Goal: Task Accomplishment & Management: Use online tool/utility

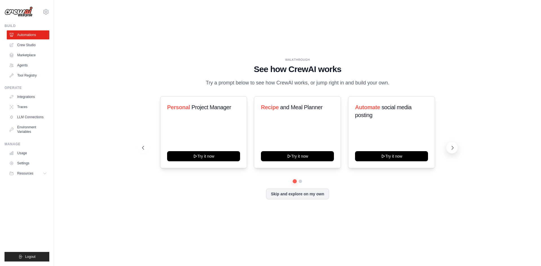
click at [449, 148] on icon at bounding box center [452, 148] width 6 height 6
click at [20, 42] on link "Crew Studio" at bounding box center [28, 45] width 43 height 9
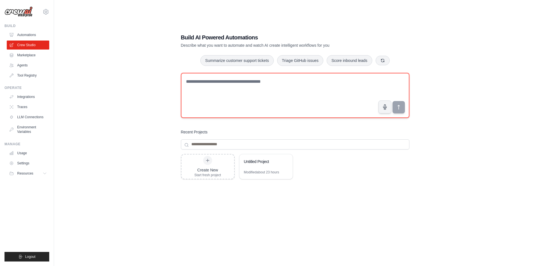
click at [237, 104] on textarea at bounding box center [295, 95] width 229 height 45
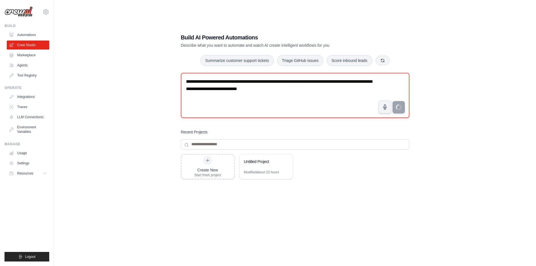
type textarea "**********"
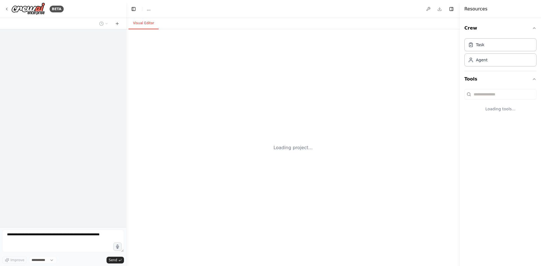
select select "****"
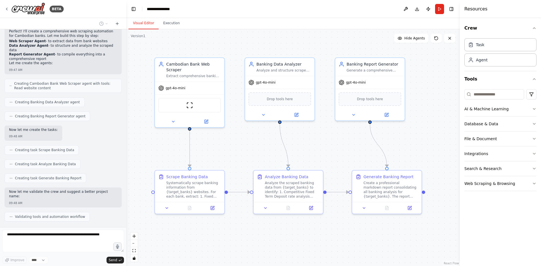
scroll to position [188, 0]
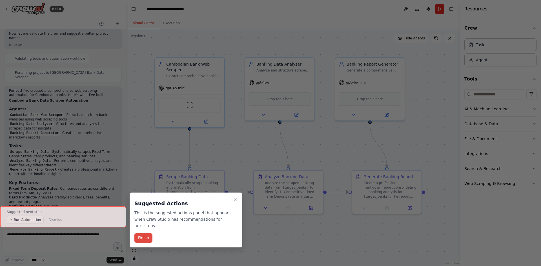
click at [142, 233] on button "Finish" at bounding box center [143, 237] width 18 height 9
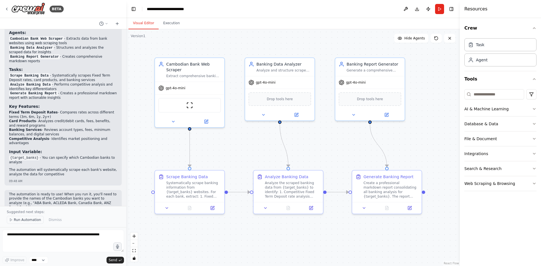
scroll to position [413, 0]
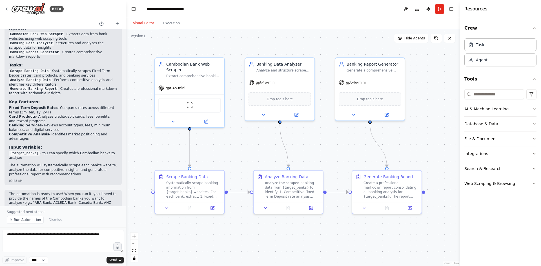
click at [32, 222] on button "Run Automation" at bounding box center [25, 220] width 37 height 8
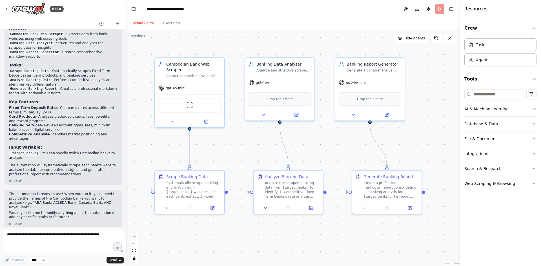
scroll to position [392, 0]
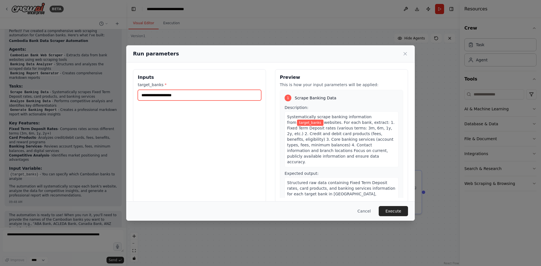
click at [194, 96] on input "target_banks *" at bounding box center [199, 95] width 123 height 11
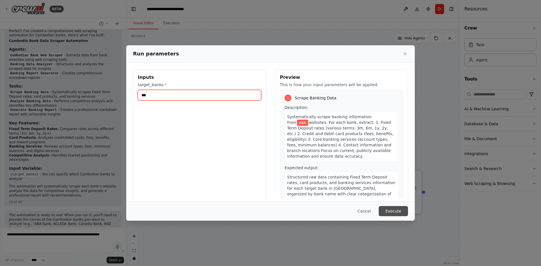
type input "***"
click at [391, 213] on button "Execute" at bounding box center [392, 211] width 29 height 10
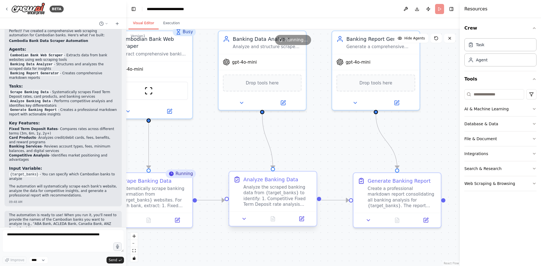
click at [253, 205] on div "Analyze the scraped banking data from {target_banks} to identify: 1. Competitiv…" at bounding box center [277, 195] width 69 height 23
click at [210, 156] on div ".deletable-edge-delete-btn { width: 20px; height: 20px; border: 0px solid #ffff…" at bounding box center [292, 147] width 333 height 237
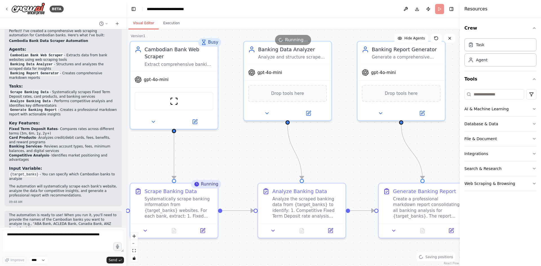
drag, startPoint x: 250, startPoint y: 160, endPoint x: 247, endPoint y: 166, distance: 6.9
click at [246, 166] on div ".deletable-edge-delete-btn { width: 20px; height: 20px; border: 0px solid #ffff…" at bounding box center [292, 147] width 333 height 237
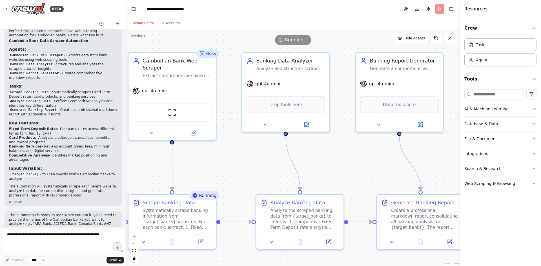
drag, startPoint x: 225, startPoint y: 144, endPoint x: 222, endPoint y: 148, distance: 4.0
click at [221, 149] on div ".deletable-edge-delete-btn { width: 20px; height: 20px; border: 0px solid #ffff…" at bounding box center [292, 147] width 333 height 237
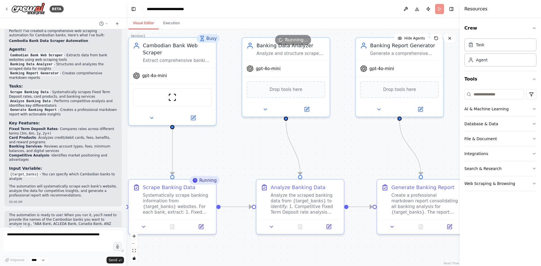
drag, startPoint x: 241, startPoint y: 145, endPoint x: 239, endPoint y: 139, distance: 6.6
click at [240, 141] on div ".deletable-edge-delete-btn { width: 20px; height: 20px; border: 0px solid #ffff…" at bounding box center [292, 147] width 333 height 237
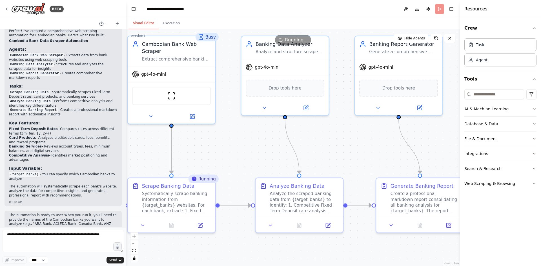
click at [331, 154] on div ".deletable-edge-delete-btn { width: 20px; height: 20px; border: 0px solid #ffff…" at bounding box center [292, 147] width 333 height 237
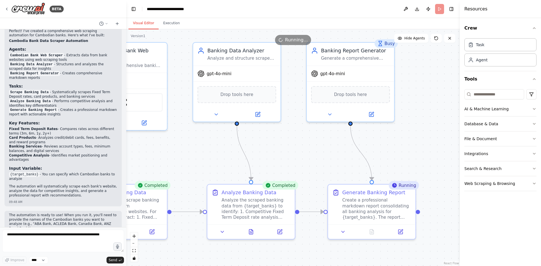
drag, startPoint x: 350, startPoint y: 151, endPoint x: 331, endPoint y: 124, distance: 32.7
click at [302, 158] on div ".deletable-edge-delete-btn { width: 20px; height: 20px; border: 0px solid #ffff…" at bounding box center [292, 147] width 333 height 237
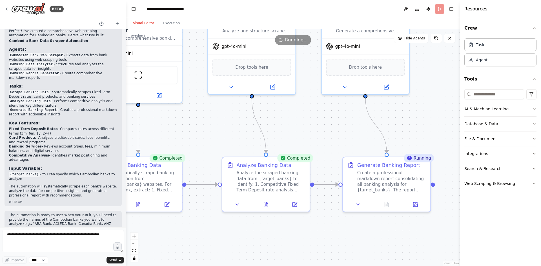
drag, startPoint x: 416, startPoint y: 143, endPoint x: 433, endPoint y: 114, distance: 33.7
click at [433, 114] on div ".deletable-edge-delete-btn { width: 20px; height: 20px; border: 0px solid #ffff…" at bounding box center [292, 147] width 333 height 237
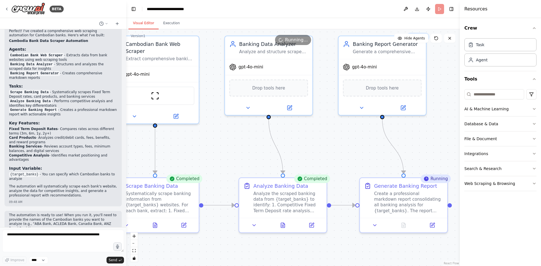
drag, startPoint x: 406, startPoint y: 123, endPoint x: 412, endPoint y: 153, distance: 30.7
click at [412, 153] on div ".deletable-edge-delete-btn { width: 20px; height: 20px; border: 0px solid #ffff…" at bounding box center [292, 147] width 333 height 237
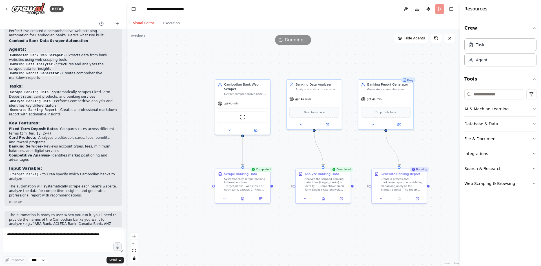
drag, startPoint x: 417, startPoint y: 144, endPoint x: 405, endPoint y: 139, distance: 13.0
click at [405, 139] on div ".deletable-edge-delete-btn { width: 20px; height: 20px; border: 0px solid #ffff…" at bounding box center [292, 147] width 333 height 237
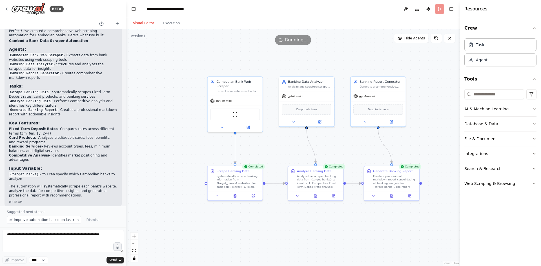
scroll to position [413, 0]
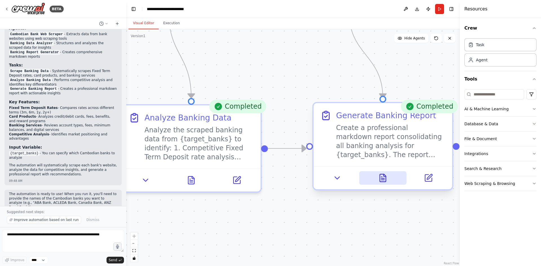
click at [387, 177] on icon at bounding box center [382, 177] width 9 height 9
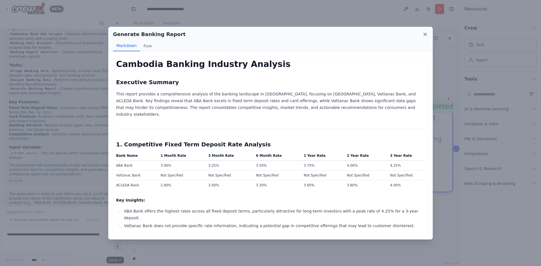
click at [425, 35] on icon at bounding box center [424, 34] width 3 height 3
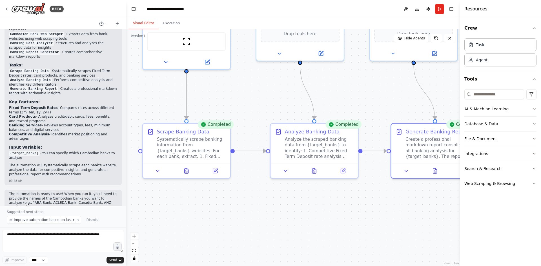
drag, startPoint x: 249, startPoint y: 222, endPoint x: 340, endPoint y: 197, distance: 93.6
click at [347, 203] on div ".deletable-edge-delete-btn { width: 20px; height: 20px; border: 0px solid #ffff…" at bounding box center [292, 147] width 333 height 237
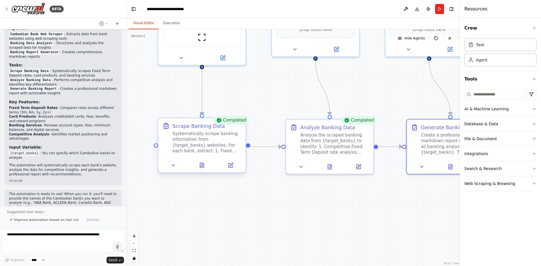
click at [207, 161] on div at bounding box center [201, 165] width 87 height 15
click at [206, 162] on button at bounding box center [202, 165] width 30 height 8
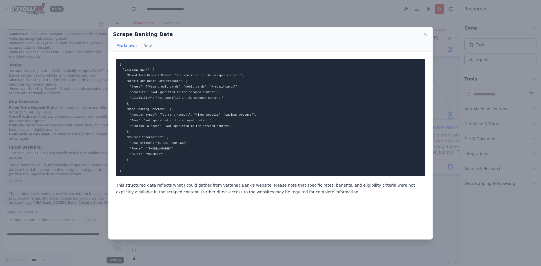
drag, startPoint x: 125, startPoint y: 70, endPoint x: 166, endPoint y: 151, distance: 91.2
click at [166, 151] on code "{ "Vattanac Bank": { "Fixed Term Deposit Rates": "Not specified in the scraped …" at bounding box center [187, 117] width 137 height 110
drag, startPoint x: 168, startPoint y: 156, endPoint x: 171, endPoint y: 116, distance: 40.1
click at [169, 155] on pre "{ "Vattanac Bank": { "Fixed Term Deposit Rates": "Not specified in the scraped …" at bounding box center [270, 117] width 309 height 117
click at [148, 47] on button "Raw" at bounding box center [147, 46] width 15 height 11
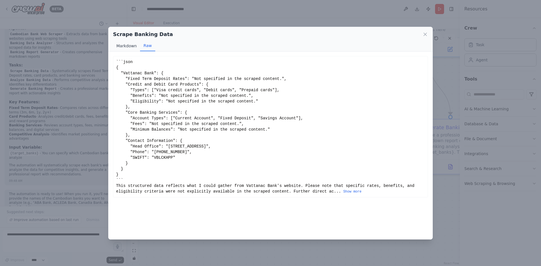
click at [126, 46] on button "Markdown" at bounding box center [126, 46] width 27 height 11
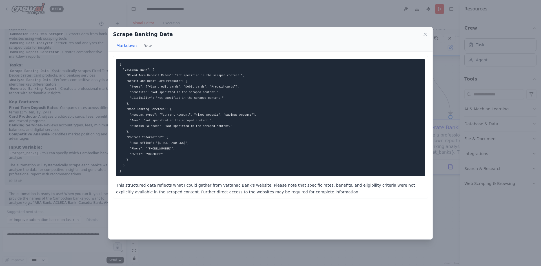
click at [424, 33] on icon at bounding box center [425, 35] width 6 height 6
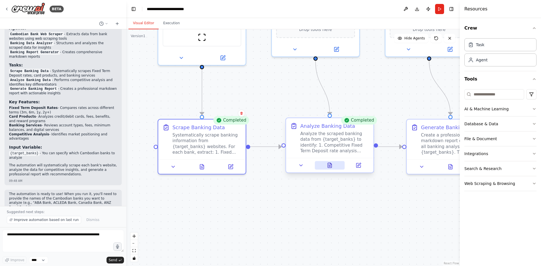
click at [328, 167] on icon at bounding box center [329, 165] width 4 height 5
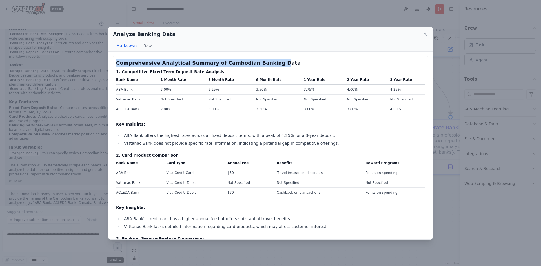
drag, startPoint x: 116, startPoint y: 63, endPoint x: 258, endPoint y: 65, distance: 142.5
click at [258, 65] on h3 "Comprehensive Analytical Summary of Cambodian Banking Data" at bounding box center [270, 63] width 309 height 8
click at [274, 71] on h4 "1. Competitive Fixed Term Deposit Rate Analysis" at bounding box center [270, 72] width 309 height 6
drag, startPoint x: 118, startPoint y: 88, endPoint x: 148, endPoint y: 75, distance: 32.0
click at [126, 86] on td "ABA Bank" at bounding box center [136, 90] width 41 height 10
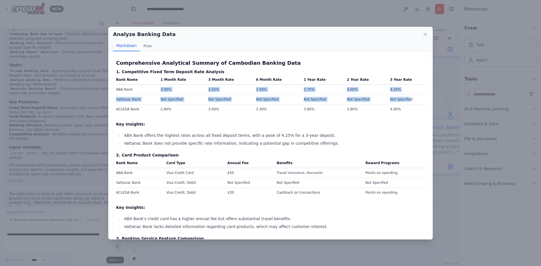
drag, startPoint x: 159, startPoint y: 90, endPoint x: 396, endPoint y: 101, distance: 236.7
click at [403, 97] on tbody "ABA Bank 3.00% 3.25% 3.50% 3.75% 4.00% 4.25% Vattanac Bank Not Specified Not Sp…" at bounding box center [270, 100] width 309 height 30
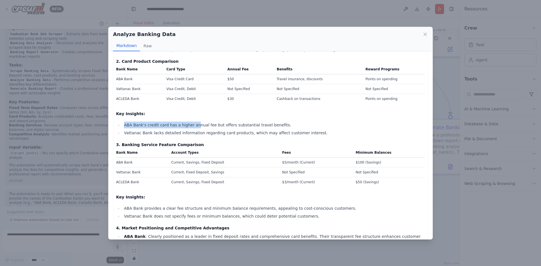
drag, startPoint x: 159, startPoint y: 121, endPoint x: 190, endPoint y: 122, distance: 31.0
click at [190, 122] on li "ABA Bank's credit card has a higher annual fee but offers substantial travel be…" at bounding box center [273, 125] width 302 height 7
click at [181, 135] on li "Vattanac Bank lacks detailed information regarding card products, which may aff…" at bounding box center [273, 132] width 302 height 7
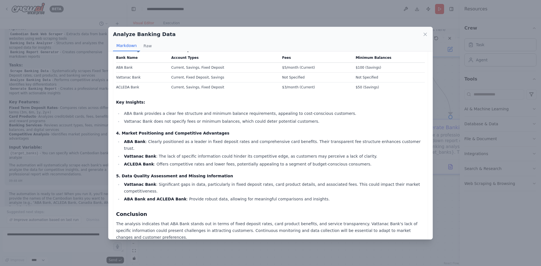
scroll to position [1, 0]
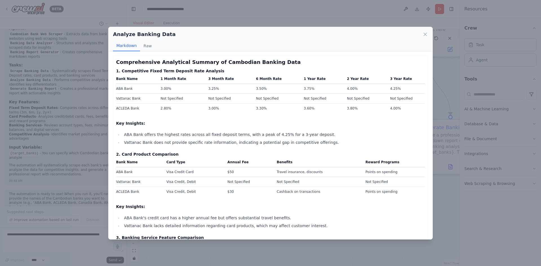
click at [427, 30] on div "Analyze Banking Data Markdown Raw" at bounding box center [270, 39] width 324 height 24
click at [425, 34] on icon at bounding box center [425, 35] width 6 height 6
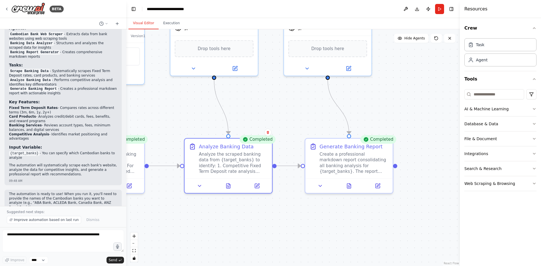
drag, startPoint x: 365, startPoint y: 205, endPoint x: 262, endPoint y: 224, distance: 104.6
click at [262, 224] on div ".deletable-edge-delete-btn { width: 20px; height: 20px; border: 0px solid #ffff…" at bounding box center [292, 147] width 333 height 237
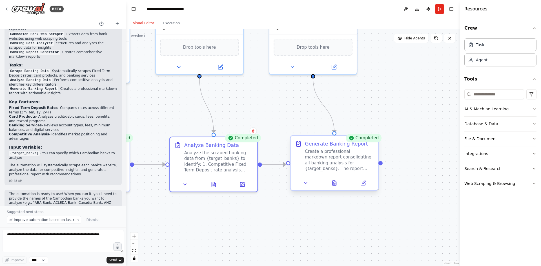
drag, startPoint x: 296, startPoint y: 113, endPoint x: 294, endPoint y: 140, distance: 27.1
click at [283, 109] on div ".deletable-edge-delete-btn { width: 20px; height: 20px; border: 0px solid #ffff…" at bounding box center [292, 147] width 333 height 237
click at [327, 184] on button at bounding box center [334, 182] width 30 height 8
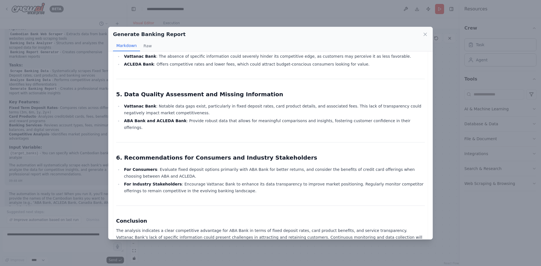
scroll to position [0, 0]
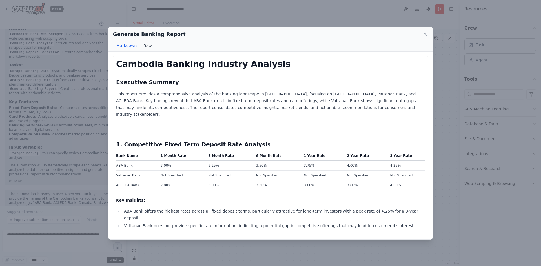
click at [141, 47] on button "Raw" at bounding box center [147, 46] width 15 height 11
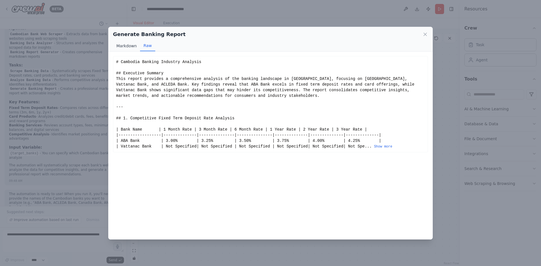
click at [127, 50] on button "Markdown" at bounding box center [126, 46] width 27 height 11
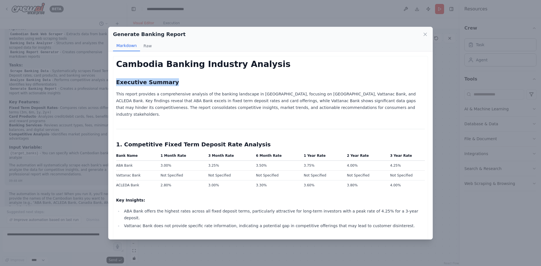
drag, startPoint x: 112, startPoint y: 83, endPoint x: 178, endPoint y: 82, distance: 66.4
click at [178, 82] on div "Cambodia Banking Industry Analysis Executive Summary This report provides a com…" at bounding box center [270, 146] width 324 height 188
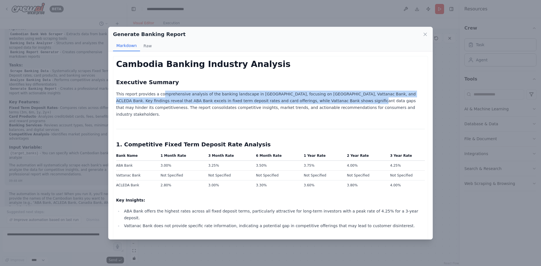
drag, startPoint x: 158, startPoint y: 97, endPoint x: 311, endPoint y: 104, distance: 153.0
click at [309, 102] on p "This report provides a comprehensive analysis of the banking landscape in Cambo…" at bounding box center [270, 104] width 309 height 27
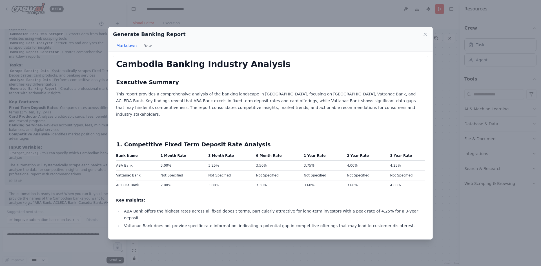
click at [327, 108] on p "This report provides a comprehensive analysis of the banking landscape in Cambo…" at bounding box center [270, 104] width 309 height 27
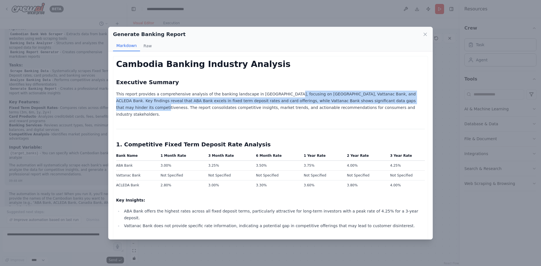
drag, startPoint x: 276, startPoint y: 97, endPoint x: 377, endPoint y: 100, distance: 101.1
click at [378, 100] on p "This report provides a comprehensive analysis of the banking landscape in Cambo…" at bounding box center [270, 104] width 309 height 27
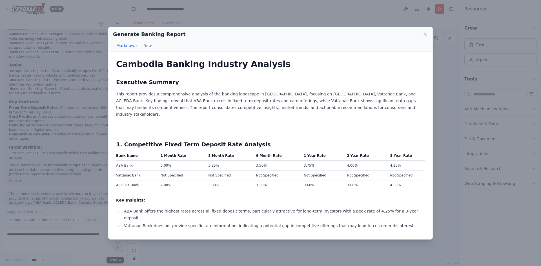
drag, startPoint x: 347, startPoint y: 110, endPoint x: 288, endPoint y: 111, distance: 58.6
click at [347, 110] on p "This report provides a comprehensive analysis of the banking landscape in Cambo…" at bounding box center [270, 104] width 309 height 27
drag, startPoint x: 147, startPoint y: 99, endPoint x: 204, endPoint y: 100, distance: 56.9
click at [204, 100] on p "This report provides a comprehensive analysis of the banking landscape in Cambo…" at bounding box center [270, 104] width 309 height 27
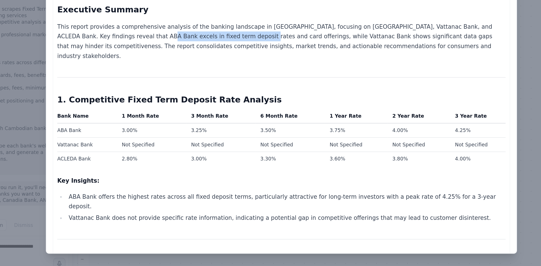
scroll to position [11, 0]
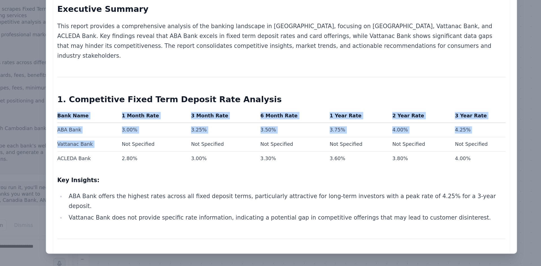
drag, startPoint x: 114, startPoint y: 156, endPoint x: 160, endPoint y: 160, distance: 47.0
click at [160, 160] on td "Not Specified" at bounding box center [181, 164] width 48 height 10
drag, startPoint x: 112, startPoint y: 158, endPoint x: 145, endPoint y: 157, distance: 32.7
click at [145, 157] on div "Cambodia Banking Industry Analysis Executive Summary This report provides a com…" at bounding box center [270, 146] width 324 height 188
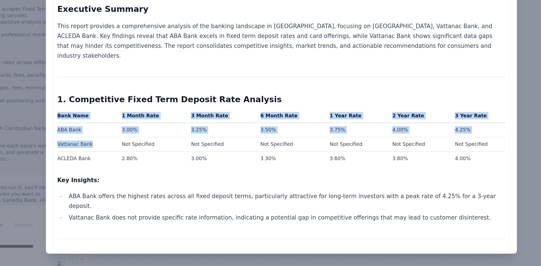
click at [145, 159] on td "Vattanac Bank" at bounding box center [136, 164] width 41 height 10
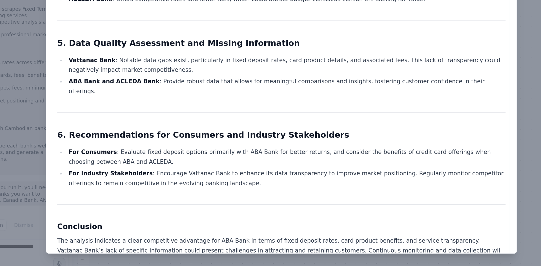
scroll to position [473, 0]
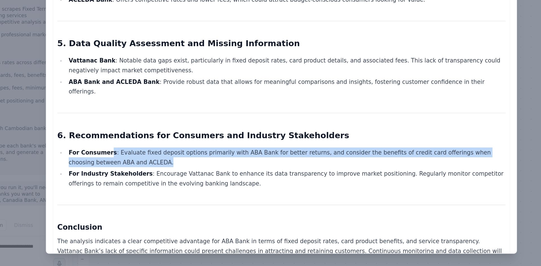
drag, startPoint x: 149, startPoint y: 143, endPoint x: 194, endPoint y: 152, distance: 46.2
click at [194, 166] on li "For Consumers : Evaluate fixed deposit options primarily with ABA Bank for bett…" at bounding box center [273, 173] width 302 height 14
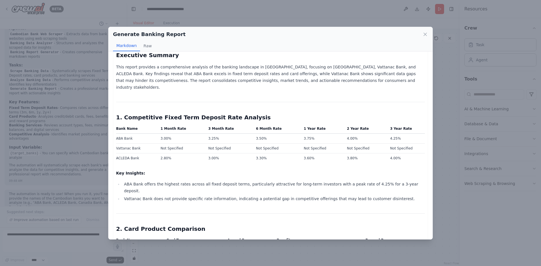
scroll to position [0, 0]
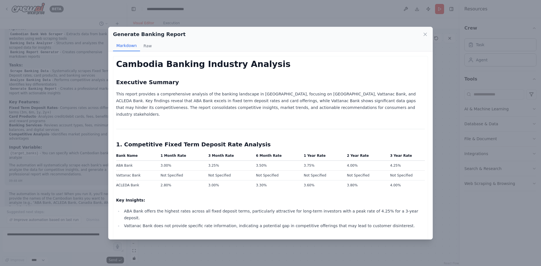
drag, startPoint x: 254, startPoint y: 87, endPoint x: 200, endPoint y: 84, distance: 53.9
click at [219, 84] on h2 "Executive Summary" at bounding box center [270, 82] width 309 height 8
click at [425, 29] on div "Generate Banking Report Markdown Raw" at bounding box center [270, 39] width 324 height 24
drag, startPoint x: 425, startPoint y: 32, endPoint x: 425, endPoint y: 39, distance: 7.0
click at [425, 32] on icon at bounding box center [425, 35] width 6 height 6
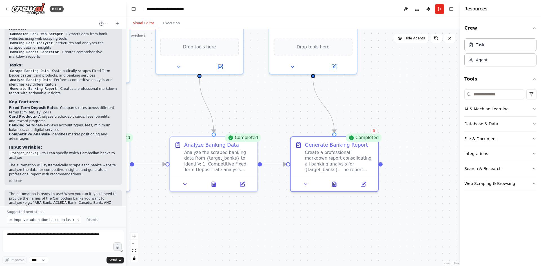
click at [347, 210] on div ".deletable-edge-delete-btn { width: 20px; height: 20px; border: 0px solid #ffff…" at bounding box center [292, 147] width 333 height 237
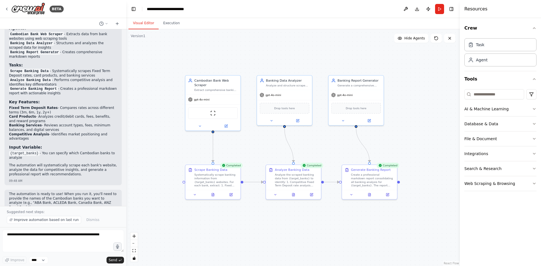
drag, startPoint x: 199, startPoint y: 131, endPoint x: 277, endPoint y: 129, distance: 78.0
click at [260, 141] on div ".deletable-edge-delete-btn { width: 20px; height: 20px; border: 0px solid #ffff…" at bounding box center [292, 147] width 333 height 237
click at [411, 40] on span "Hide Agents" at bounding box center [414, 38] width 21 height 5
click at [411, 40] on span "Show Agents" at bounding box center [414, 38] width 22 height 5
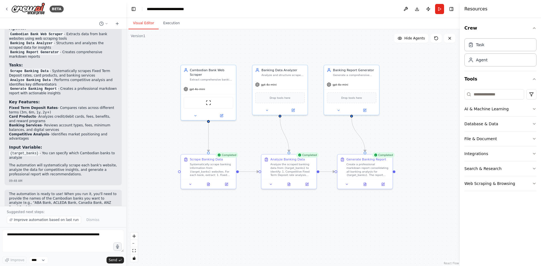
drag, startPoint x: 252, startPoint y: 146, endPoint x: 247, endPoint y: 134, distance: 13.0
click at [247, 134] on div ".deletable-edge-delete-btn { width: 20px; height: 20px; border: 0px solid #ffff…" at bounding box center [292, 147] width 333 height 237
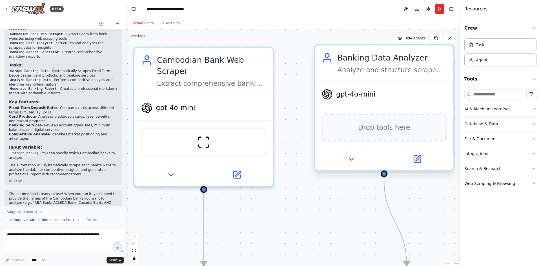
click at [363, 125] on span "Drop tools here" at bounding box center [384, 127] width 52 height 11
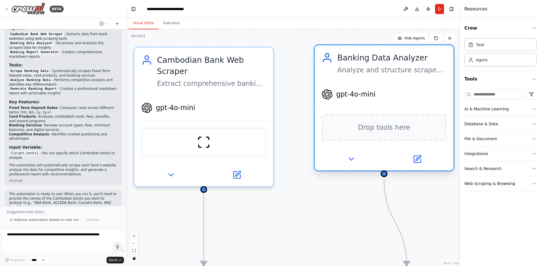
click at [374, 133] on span "Drop tools here" at bounding box center [384, 127] width 52 height 11
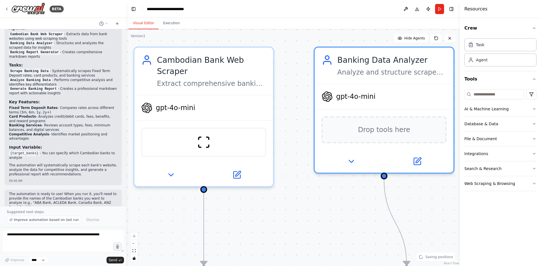
click at [291, 202] on div ".deletable-edge-delete-btn { width: 20px; height: 20px; border: 0px solid #ffff…" at bounding box center [292, 147] width 333 height 237
click at [267, 218] on div ".deletable-edge-delete-btn { width: 20px; height: 20px; border: 0px solid #ffff…" at bounding box center [292, 147] width 333 height 237
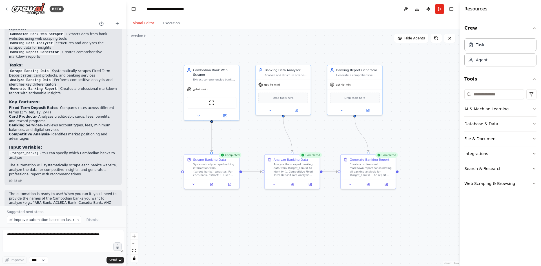
drag, startPoint x: 323, startPoint y: 205, endPoint x: 267, endPoint y: 213, distance: 57.4
click at [267, 213] on div ".deletable-edge-delete-btn { width: 20px; height: 20px; border: 0px solid #ffff…" at bounding box center [292, 147] width 333 height 237
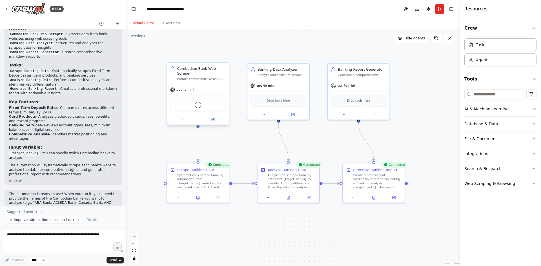
click at [185, 88] on span "gpt-4o-mini" at bounding box center [185, 90] width 17 height 4
click at [180, 88] on span "gpt-4o-mini" at bounding box center [185, 90] width 17 height 4
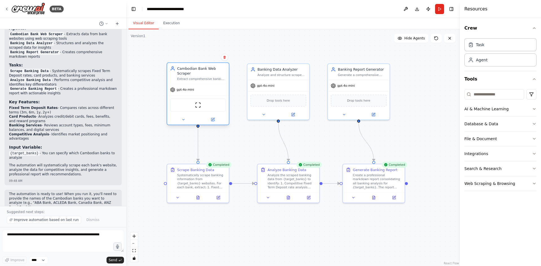
click at [180, 88] on span "gpt-4o-mini" at bounding box center [185, 90] width 17 height 4
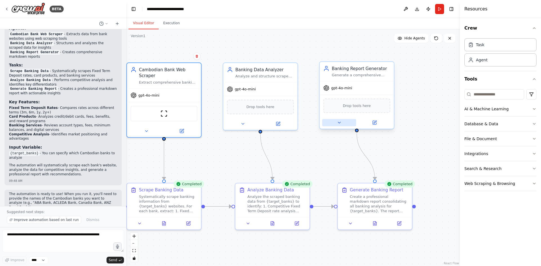
click at [338, 124] on icon at bounding box center [338, 122] width 5 height 5
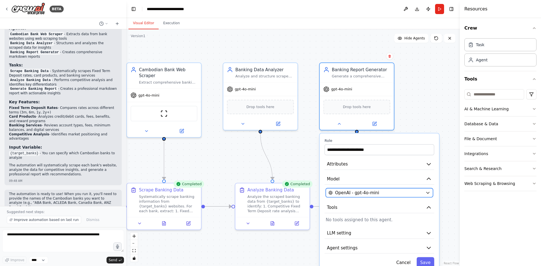
click at [341, 188] on button "OpenAI - gpt-4o-mini" at bounding box center [378, 192] width 107 height 9
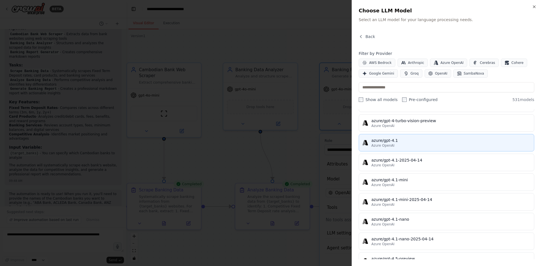
scroll to position [4598, 0]
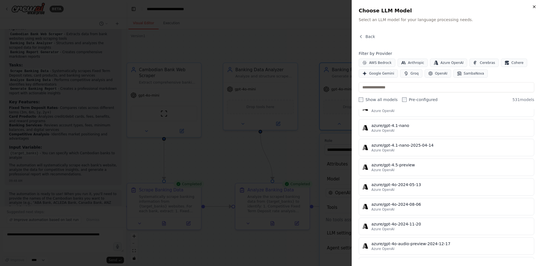
click at [533, 7] on icon "button" at bounding box center [534, 7] width 5 height 5
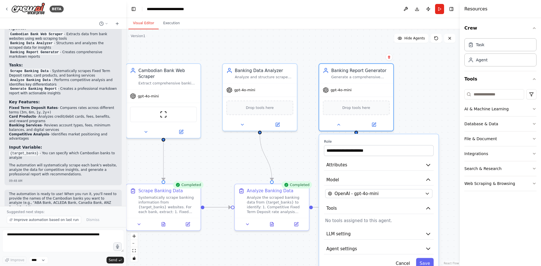
click at [417, 91] on div ".deletable-edge-delete-btn { width: 20px; height: 20px; border: 0px solid #ffff…" at bounding box center [292, 147] width 333 height 237
click at [252, 40] on div ".deletable-edge-delete-btn { width: 20px; height: 20px; border: 0px solid #ffff…" at bounding box center [292, 147] width 333 height 237
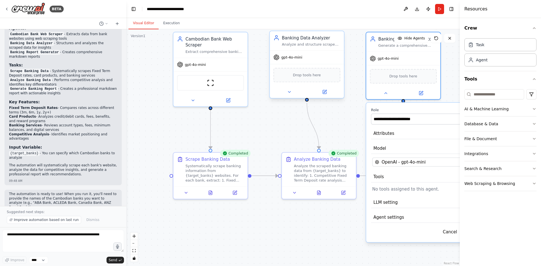
drag, startPoint x: 255, startPoint y: 43, endPoint x: 335, endPoint y: 61, distance: 82.0
click at [301, 10] on main "**********" at bounding box center [292, 133] width 333 height 266
click at [381, 91] on button at bounding box center [385, 91] width 34 height 7
click at [376, 90] on button at bounding box center [385, 91] width 34 height 7
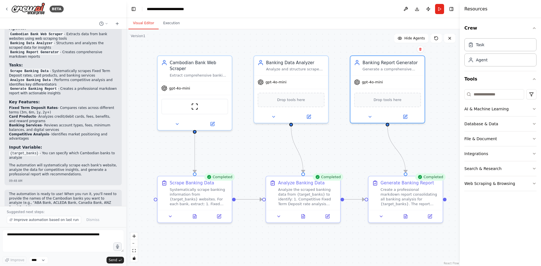
drag, startPoint x: 361, startPoint y: 121, endPoint x: 296, endPoint y: 131, distance: 65.8
click at [345, 144] on div ".deletable-edge-delete-btn { width: 20px; height: 20px; border: 0px solid #ffff…" at bounding box center [292, 147] width 333 height 237
drag, startPoint x: 148, startPoint y: 144, endPoint x: 159, endPoint y: 122, distance: 24.4
click at [159, 123] on div ".deletable-edge-delete-btn { width: 20px; height: 20px; border: 0px solid #ffff…" at bounding box center [292, 147] width 333 height 237
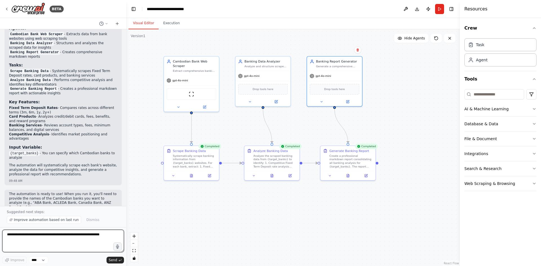
click at [42, 233] on textarea at bounding box center [63, 241] width 122 height 23
type textarea "*"
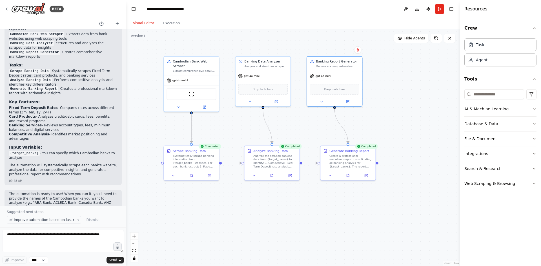
click at [39, 219] on span "Improve automation based on last run" at bounding box center [46, 220] width 65 height 5
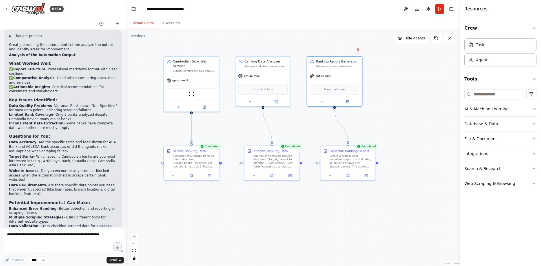
scroll to position [648, 0]
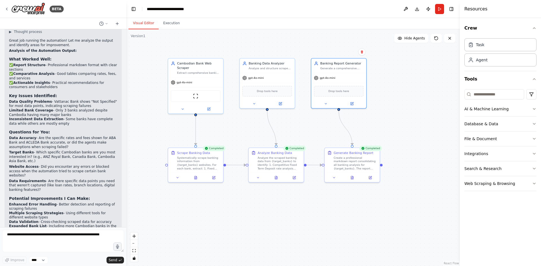
drag, startPoint x: 234, startPoint y: 205, endPoint x: 240, endPoint y: 209, distance: 7.7
click at [240, 209] on div ".deletable-edge-delete-btn { width: 20px; height: 20px; border: 0px solid #ffff…" at bounding box center [292, 147] width 333 height 237
drag, startPoint x: 243, startPoint y: 209, endPoint x: 254, endPoint y: 204, distance: 12.5
click at [254, 204] on div ".deletable-edge-delete-btn { width: 20px; height: 20px; border: 0px solid #ffff…" at bounding box center [292, 147] width 333 height 237
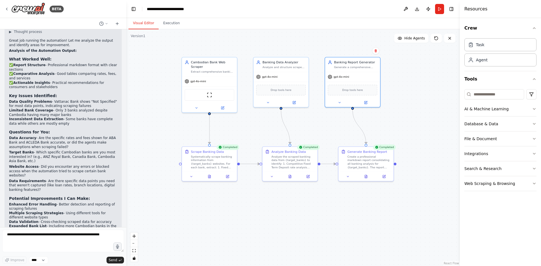
drag, startPoint x: 253, startPoint y: 205, endPoint x: 253, endPoint y: 212, distance: 7.0
click at [253, 213] on div ".deletable-edge-delete-btn { width: 20px; height: 20px; border: 0px solid #ffff…" at bounding box center [292, 147] width 333 height 237
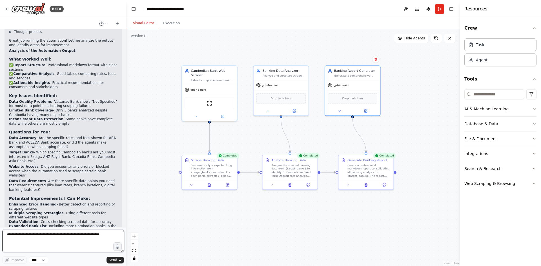
drag, startPoint x: 26, startPoint y: 236, endPoint x: 25, endPoint y: 225, distance: 11.0
click at [26, 237] on textarea at bounding box center [63, 241] width 122 height 23
type textarea "**********"
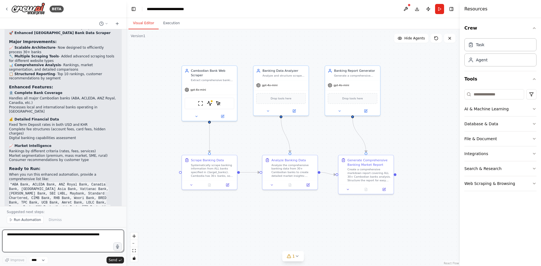
scroll to position [1090, 0]
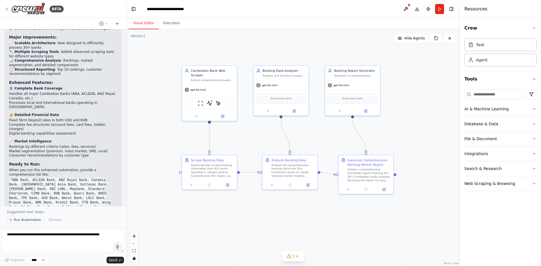
click at [28, 221] on span "Run Automation" at bounding box center [27, 220] width 27 height 5
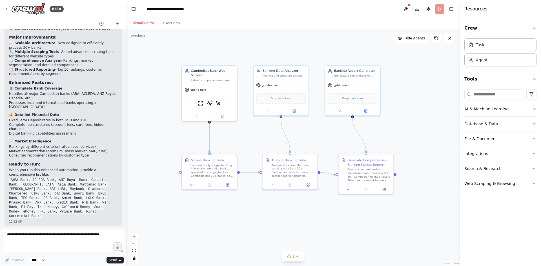
scroll to position [1069, 0]
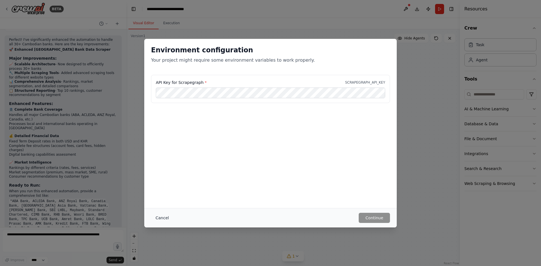
click at [162, 216] on button "Cancel" at bounding box center [162, 218] width 22 height 10
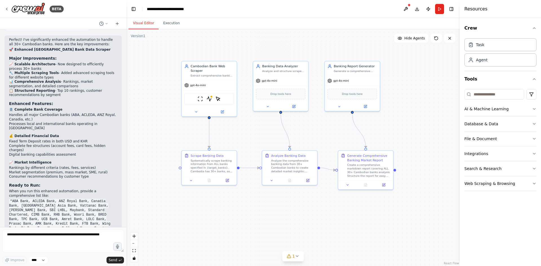
drag, startPoint x: 402, startPoint y: 139, endPoint x: 401, endPoint y: 117, distance: 22.3
click at [401, 137] on div ".deletable-edge-delete-btn { width: 20px; height: 20px; border: 0px solid #ffff…" at bounding box center [292, 147] width 333 height 237
click at [408, 9] on button at bounding box center [405, 9] width 9 height 10
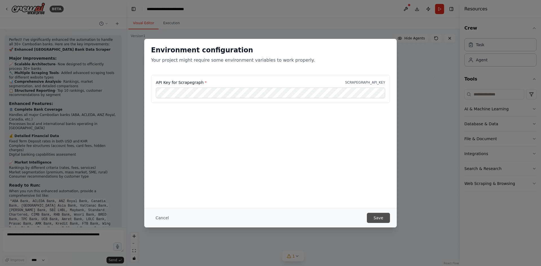
click at [379, 217] on button "Save" at bounding box center [378, 218] width 23 height 10
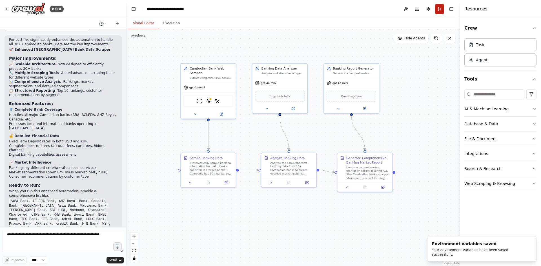
click at [437, 5] on button "Run" at bounding box center [439, 9] width 9 height 10
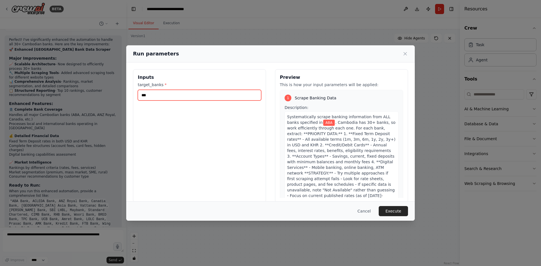
click at [213, 99] on input "***" at bounding box center [199, 95] width 123 height 11
drag, startPoint x: 202, startPoint y: 96, endPoint x: 111, endPoint y: 97, distance: 91.2
click at [111, 97] on div "Run parameters Inputs target_banks * *** Preview This is how your input paramet…" at bounding box center [270, 133] width 541 height 266
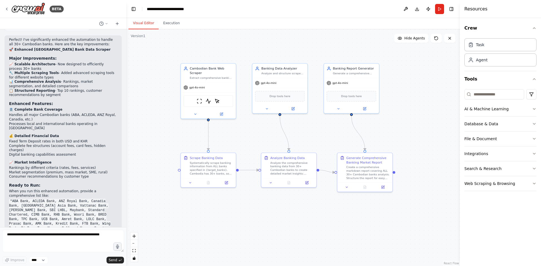
drag, startPoint x: 438, startPoint y: 10, endPoint x: 433, endPoint y: 15, distance: 7.8
click at [438, 9] on button "Run" at bounding box center [439, 9] width 9 height 10
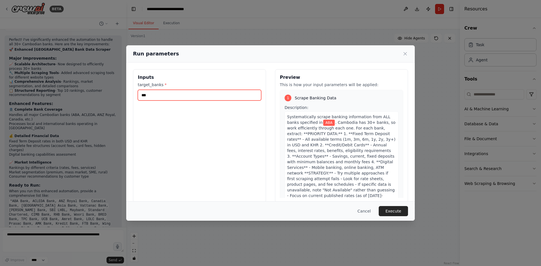
click at [166, 93] on input "***" at bounding box center [199, 95] width 123 height 11
type input "*"
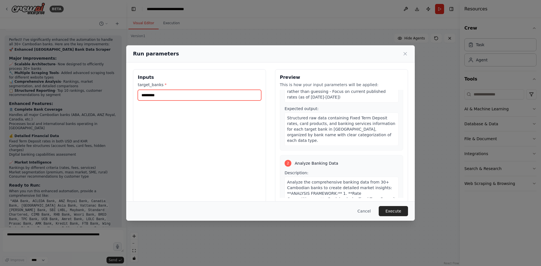
scroll to position [105, 0]
type input "*********"
click at [391, 211] on button "Execute" at bounding box center [392, 211] width 29 height 10
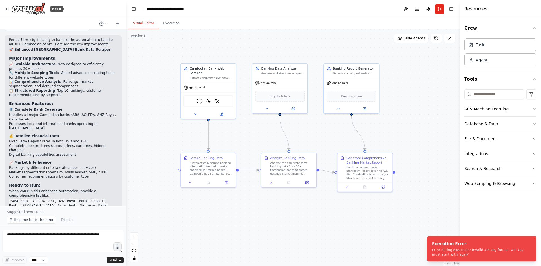
scroll to position [1090, 0]
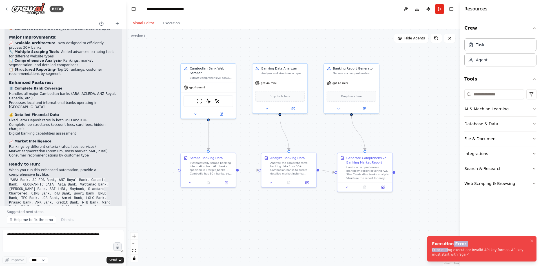
drag, startPoint x: 448, startPoint y: 245, endPoint x: 446, endPoint y: 249, distance: 4.9
click at [446, 249] on div "Execution Error Error during execution: Invalid API key format. API key must st…" at bounding box center [480, 249] width 97 height 16
click at [436, 11] on button "Run" at bounding box center [439, 9] width 9 height 10
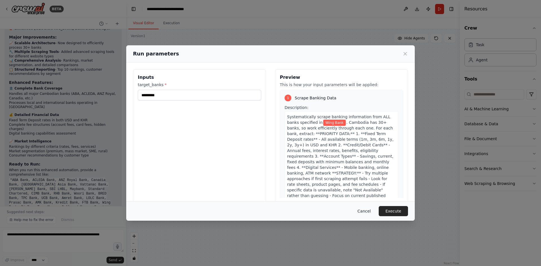
click at [359, 209] on button "Cancel" at bounding box center [364, 211] width 22 height 10
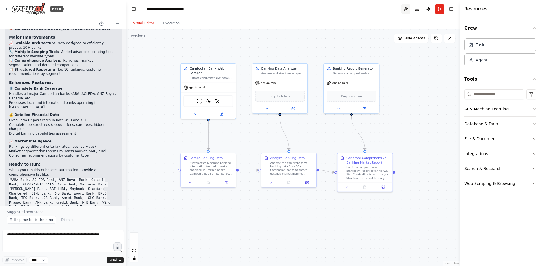
click at [406, 5] on button at bounding box center [405, 9] width 9 height 10
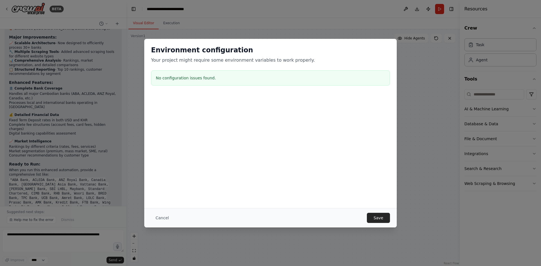
click at [163, 84] on div "No configuration issues found." at bounding box center [270, 77] width 239 height 15
click at [159, 221] on button "Cancel" at bounding box center [162, 218] width 22 height 10
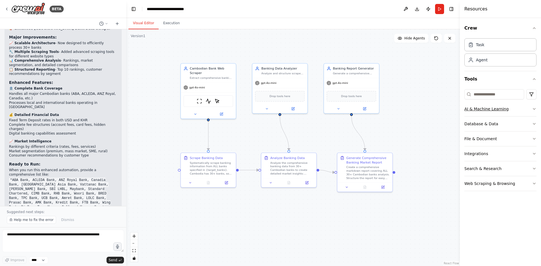
click at [489, 108] on div "AI & Machine Learning" at bounding box center [486, 109] width 44 height 6
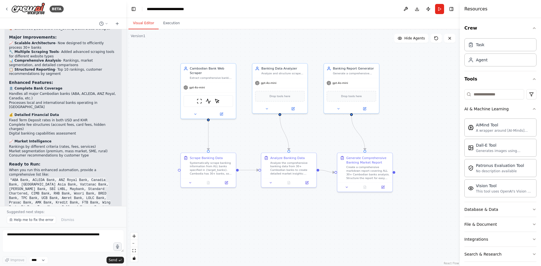
click at [402, 106] on div ".deletable-edge-delete-btn { width: 20px; height: 20px; border: 0px solid #ffff…" at bounding box center [292, 147] width 333 height 237
click at [219, 75] on div "Extract comprehensive banking information from Cambodian bank websites includin…" at bounding box center [210, 77] width 43 height 4
click at [267, 77] on div "gpt-4o-mini Drop tools here" at bounding box center [279, 94] width 55 height 35
click at [42, 220] on span "Help me to fix the error" at bounding box center [34, 220] width 40 height 5
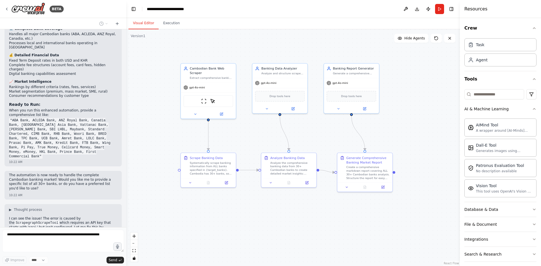
scroll to position [1164, 0]
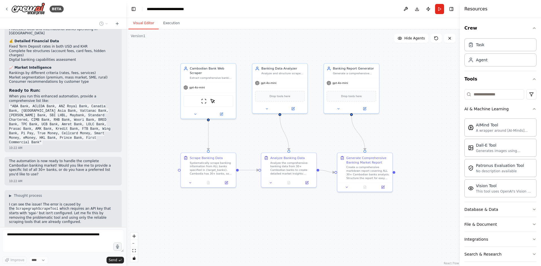
click at [191, 224] on div ".deletable-edge-delete-btn { width: 20px; height: 20px; border: 0px solid #ffff…" at bounding box center [292, 147] width 333 height 237
click at [513, 63] on div "Agent" at bounding box center [500, 59] width 72 height 13
click at [499, 62] on div "Agent" at bounding box center [500, 59] width 72 height 13
click at [472, 46] on icon at bounding box center [470, 45] width 3 height 4
click at [472, 62] on icon at bounding box center [470, 61] width 4 height 1
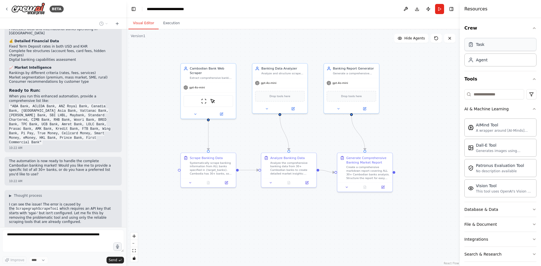
click at [476, 49] on div "Task" at bounding box center [500, 44] width 72 height 13
click at [476, 62] on div "Agent" at bounding box center [481, 60] width 12 height 6
click at [479, 47] on div "Task" at bounding box center [479, 45] width 8 height 6
click at [403, 126] on div ".deletable-edge-delete-btn { width: 20px; height: 20px; border: 0px solid #ffff…" at bounding box center [292, 147] width 333 height 237
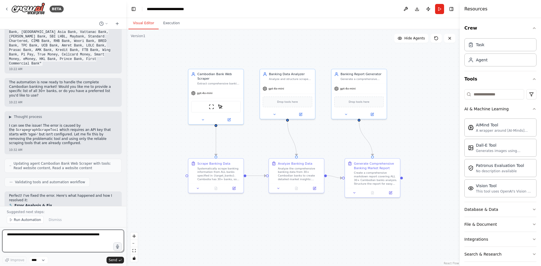
drag, startPoint x: 403, startPoint y: 126, endPoint x: 410, endPoint y: 131, distance: 9.0
click at [410, 131] on div ".deletable-edge-delete-btn { width: 20px; height: 20px; border: 0px solid #ffff…" at bounding box center [292, 147] width 333 height 237
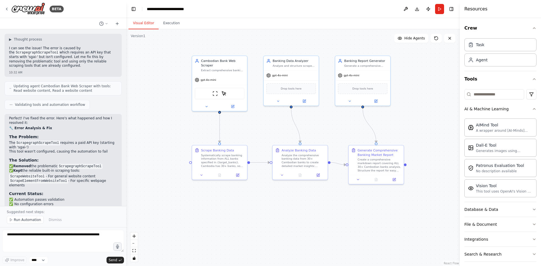
drag, startPoint x: 274, startPoint y: 209, endPoint x: 280, endPoint y: 188, distance: 22.4
click at [280, 189] on div ".deletable-edge-delete-btn { width: 20px; height: 20px; border: 0px solid #ffff…" at bounding box center [292, 147] width 333 height 237
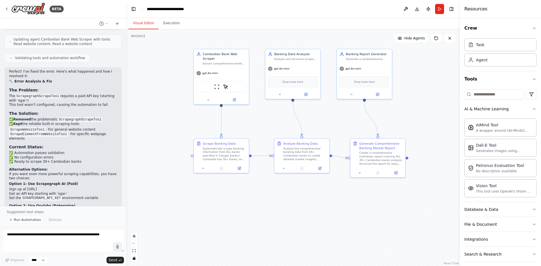
scroll to position [1371, 0]
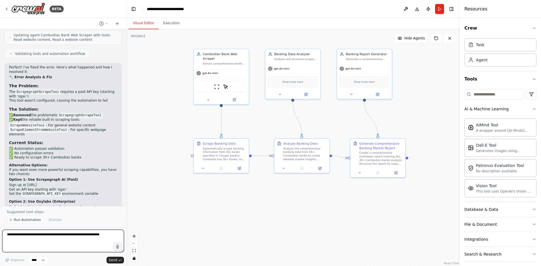
click at [52, 238] on textarea at bounding box center [63, 241] width 122 height 23
paste textarea "**********"
type textarea "**********"
click at [34, 260] on select "****" at bounding box center [38, 259] width 19 height 7
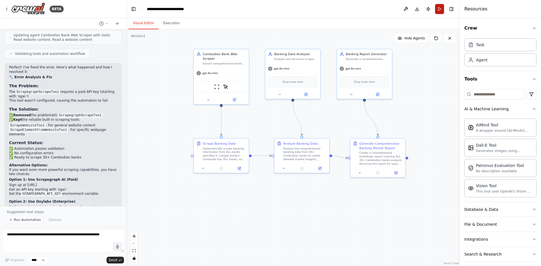
click at [437, 11] on button "Run" at bounding box center [439, 9] width 9 height 10
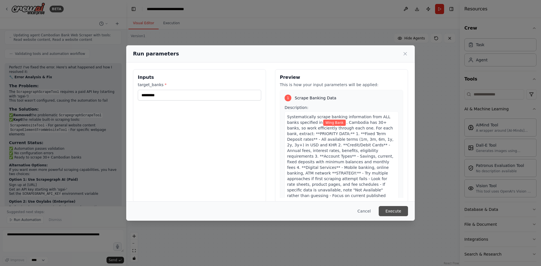
click at [385, 211] on button "Execute" at bounding box center [392, 211] width 29 height 10
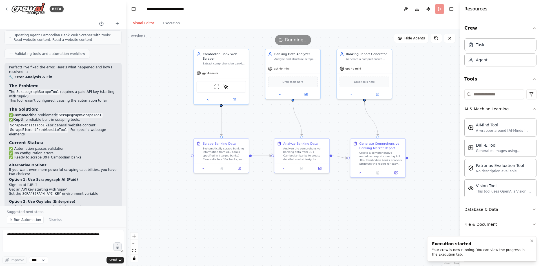
click at [436, 249] on div "Your crew is now running. You can view the progress in the Execution tab." at bounding box center [480, 252] width 97 height 9
click at [169, 23] on button "Execution" at bounding box center [171, 23] width 26 height 12
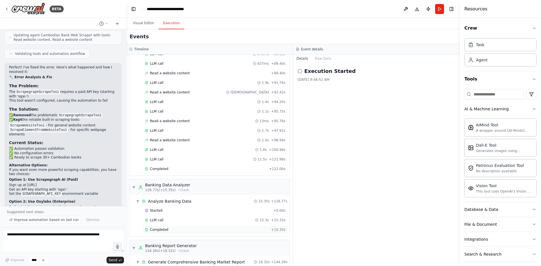
scroll to position [446, 0]
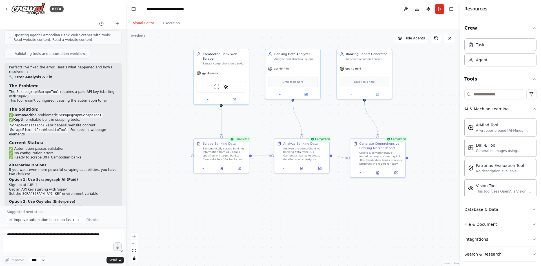
click at [147, 24] on button "Visual Editor" at bounding box center [143, 23] width 30 height 12
click at [373, 171] on button at bounding box center [377, 171] width 19 height 5
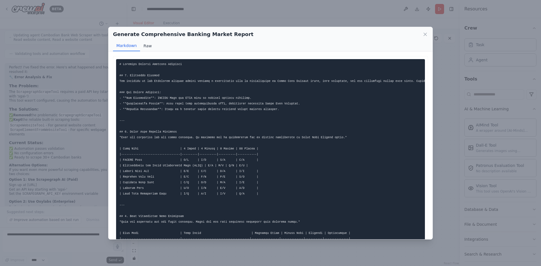
click at [142, 45] on button "Raw" at bounding box center [147, 46] width 15 height 11
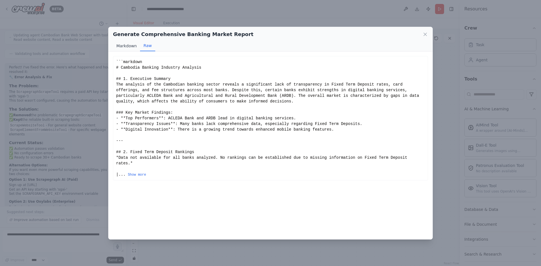
click at [125, 47] on button "Markdown" at bounding box center [126, 46] width 27 height 11
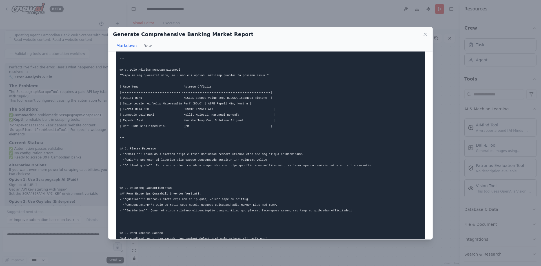
scroll to position [387, 0]
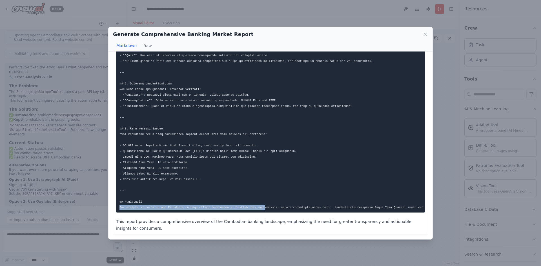
drag, startPoint x: 119, startPoint y: 208, endPoint x: 272, endPoint y: 203, distance: 153.5
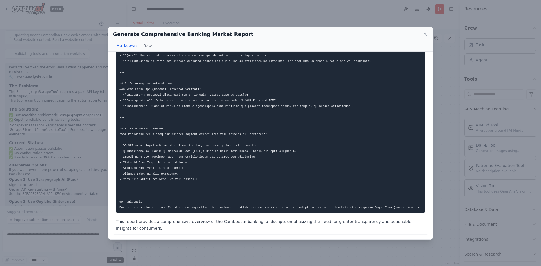
drag, startPoint x: 277, startPoint y: 179, endPoint x: 368, endPoint y: 90, distance: 127.6
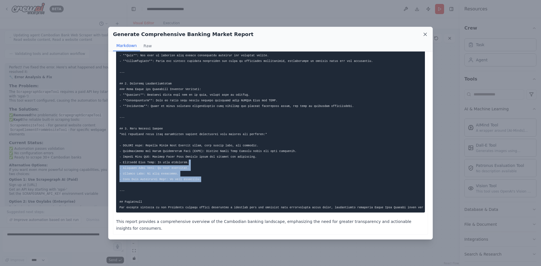
click at [424, 35] on icon at bounding box center [424, 34] width 3 height 3
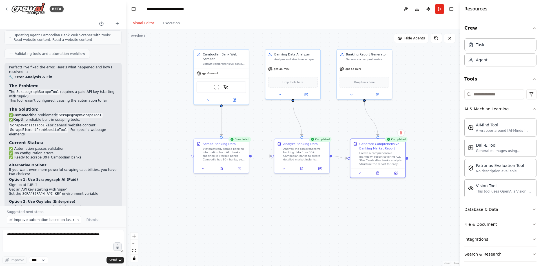
drag, startPoint x: 307, startPoint y: 204, endPoint x: 313, endPoint y: 206, distance: 5.7
click at [307, 204] on div ".deletable-edge-delete-btn { width: 20px; height: 20px; border: 0px solid #ffff…" at bounding box center [292, 147] width 333 height 237
drag, startPoint x: 359, startPoint y: 212, endPoint x: 268, endPoint y: 209, distance: 91.0
click at [358, 211] on div ".deletable-edge-delete-btn { width: 20px; height: 20px; border: 0px solid #ffff…" at bounding box center [292, 147] width 333 height 237
click at [59, 218] on span "Improve automation based on last run" at bounding box center [46, 220] width 65 height 5
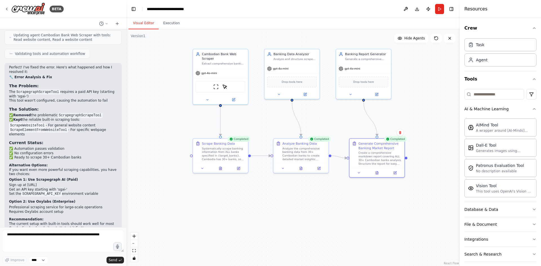
scroll to position [1394, 0]
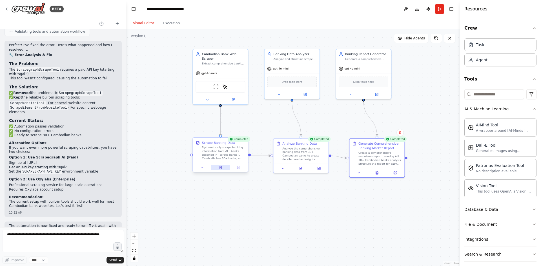
click at [216, 170] on div at bounding box center [220, 167] width 55 height 9
click at [218, 169] on icon at bounding box center [220, 168] width 4 height 4
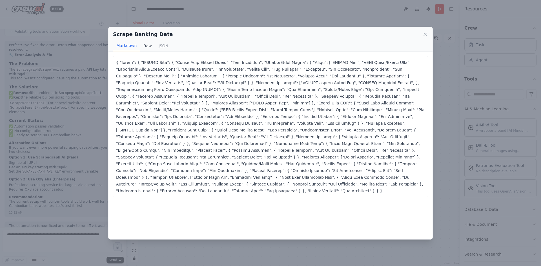
drag, startPoint x: 149, startPoint y: 49, endPoint x: 150, endPoint y: 45, distance: 4.7
click at [149, 49] on button "Raw" at bounding box center [147, 46] width 15 height 11
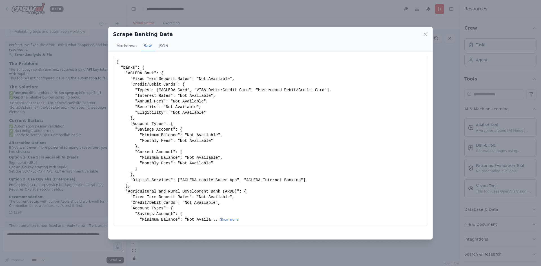
click at [163, 43] on button "JSON" at bounding box center [163, 46] width 17 height 11
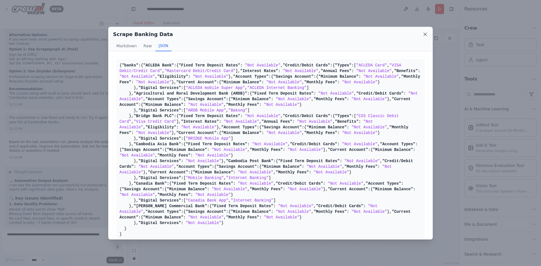
click at [422, 36] on icon at bounding box center [425, 35] width 6 height 6
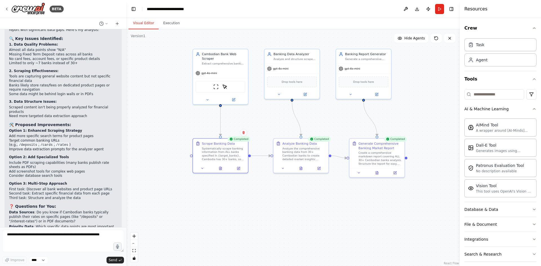
scroll to position [1664, 0]
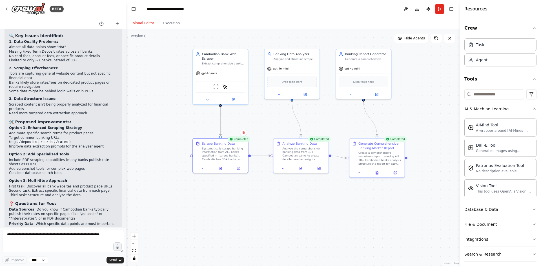
click at [196, 223] on div ".deletable-edge-delete-btn { width: 20px; height: 20px; border: 0px solid #ffff…" at bounding box center [292, 147] width 333 height 237
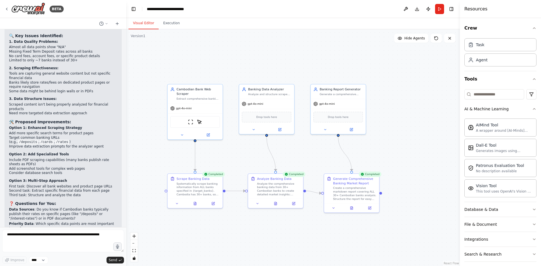
drag, startPoint x: 164, startPoint y: 81, endPoint x: 136, endPoint y: 116, distance: 44.7
click at [136, 116] on div ".deletable-edge-delete-btn { width: 20px; height: 20px; border: 0px solid #ffff…" at bounding box center [292, 147] width 333 height 237
click at [70, 243] on textarea at bounding box center [63, 241] width 122 height 23
paste textarea "**********"
type textarea "**********"
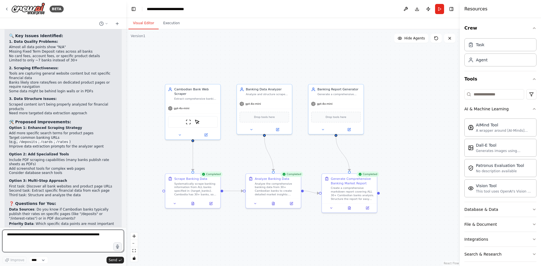
click at [67, 241] on textarea at bounding box center [63, 241] width 122 height 23
paste textarea "**********"
type textarea "**********"
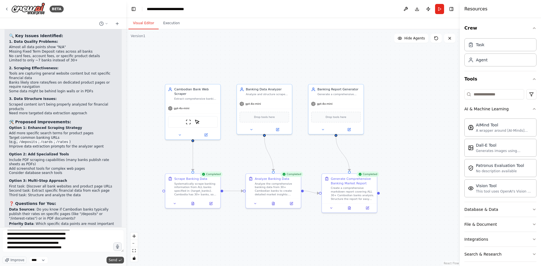
click at [114, 259] on span "Send" at bounding box center [113, 260] width 8 height 5
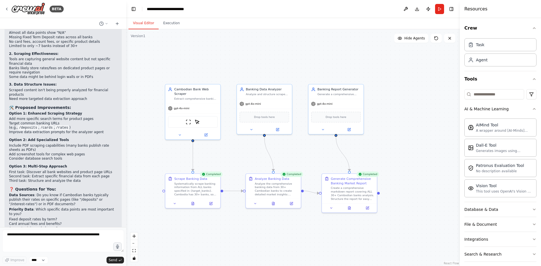
scroll to position [1826, 0]
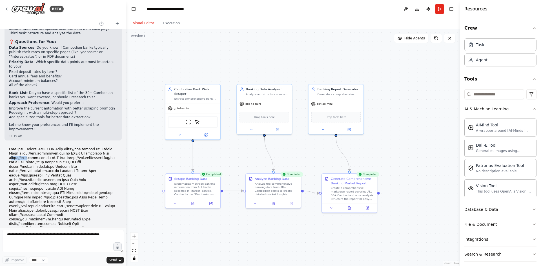
drag, startPoint x: 11, startPoint y: 77, endPoint x: 30, endPoint y: 92, distance: 24.4
click at [26, 147] on p at bounding box center [63, 213] width 108 height 132
click at [31, 147] on p at bounding box center [63, 213] width 108 height 132
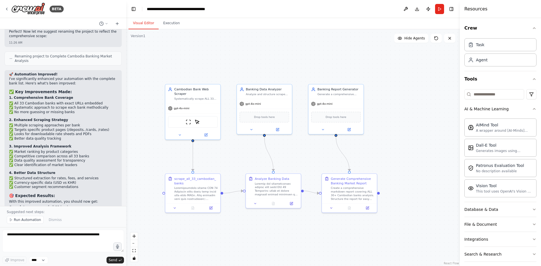
scroll to position [2308, 0]
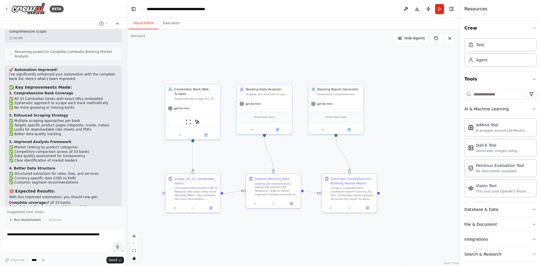
click at [30, 219] on span "Run Automation" at bounding box center [27, 220] width 27 height 5
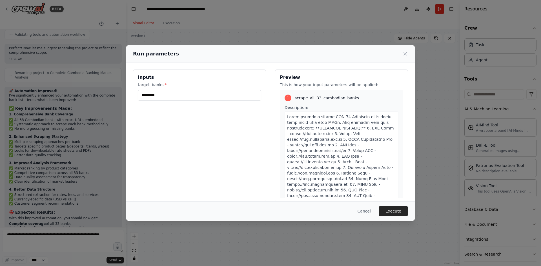
click at [392, 210] on button "Execute" at bounding box center [392, 211] width 29 height 10
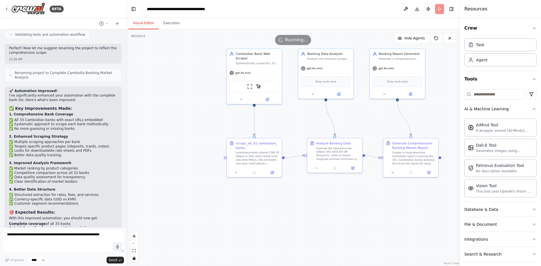
drag, startPoint x: 270, startPoint y: 239, endPoint x: 305, endPoint y: 218, distance: 40.9
click at [305, 218] on div ".deletable-edge-delete-btn { width: 20px; height: 20px; border: 0px solid #ffff…" at bounding box center [292, 147] width 333 height 237
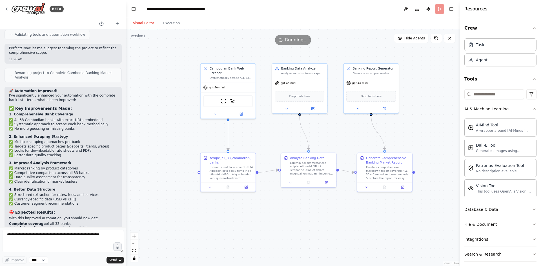
click at [410, 134] on div ".deletable-edge-delete-btn { width: 20px; height: 20px; border: 0px solid #ffff…" at bounding box center [292, 147] width 333 height 237
click at [168, 25] on button "Execution" at bounding box center [171, 23] width 26 height 12
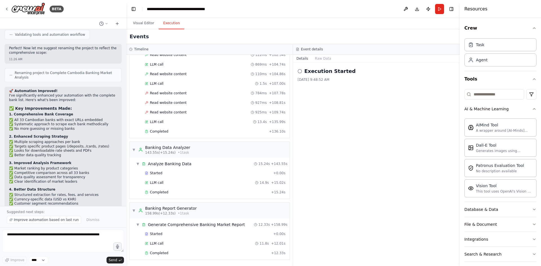
scroll to position [2308, 0]
